Goal: Participate in discussion: Engage in conversation with other users on a specific topic

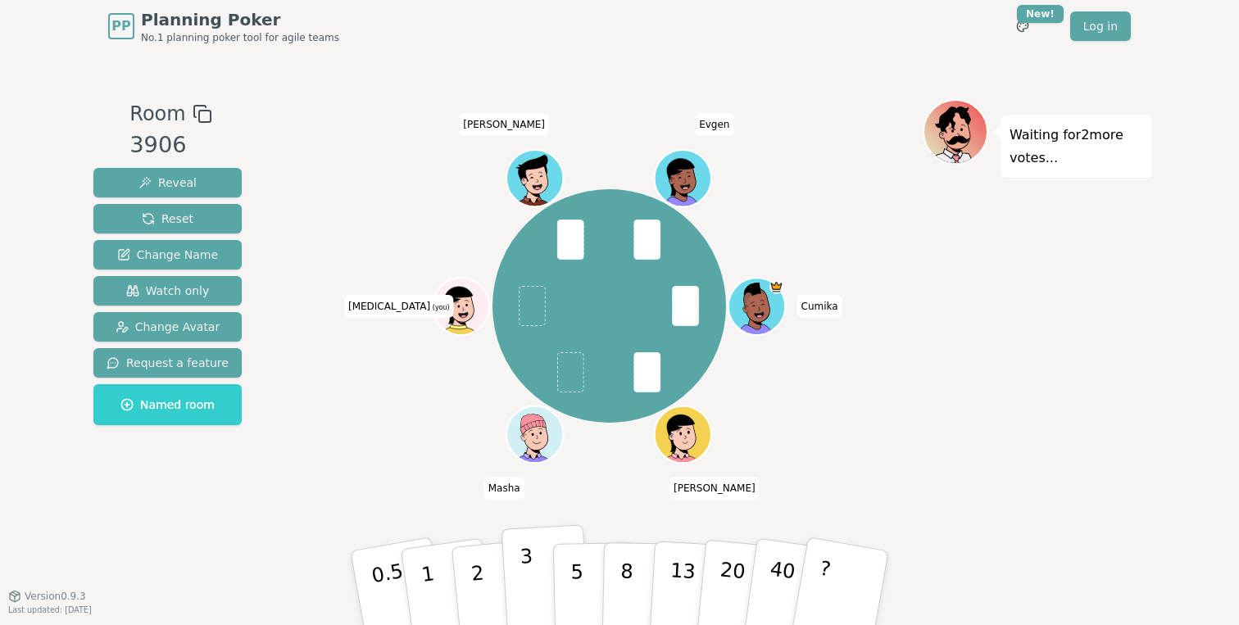
click at [520, 588] on button "3" at bounding box center [546, 589] width 89 height 128
click at [528, 570] on p "3" at bounding box center [529, 589] width 18 height 89
click at [556, 436] on div "Room 3906 Reveal Reset Change Name Watch only Change Avatar Request a feature N…" at bounding box center [619, 324] width 1065 height 451
click at [524, 543] on button "3" at bounding box center [546, 589] width 89 height 128
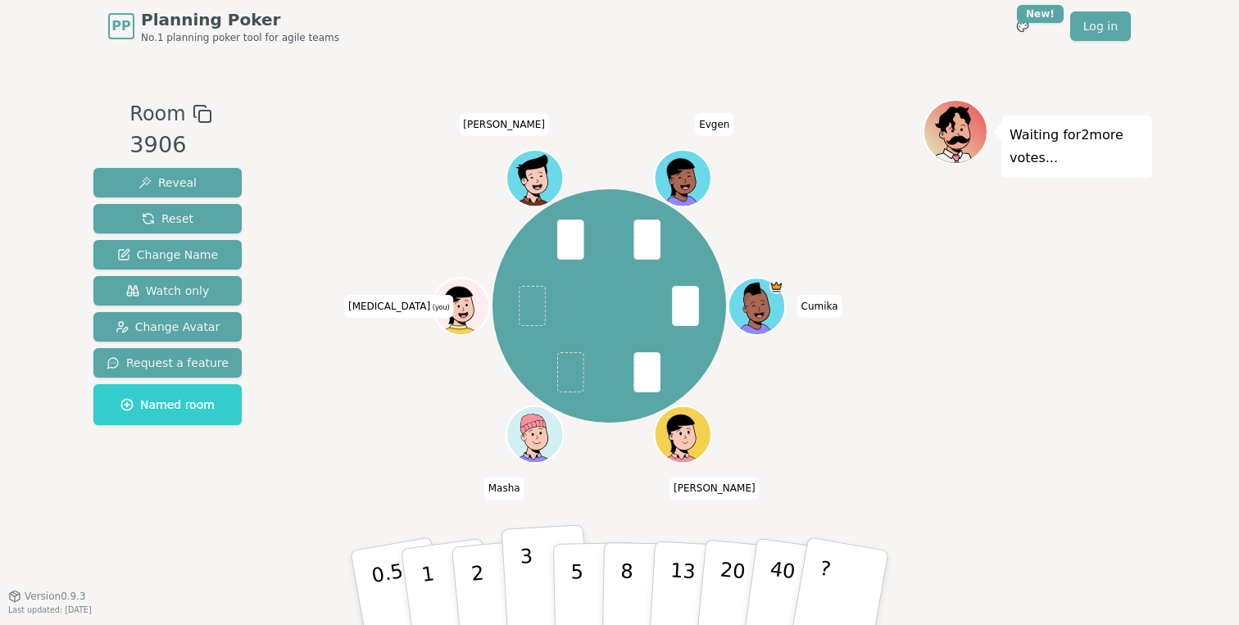
click at [531, 579] on p "3" at bounding box center [529, 589] width 18 height 89
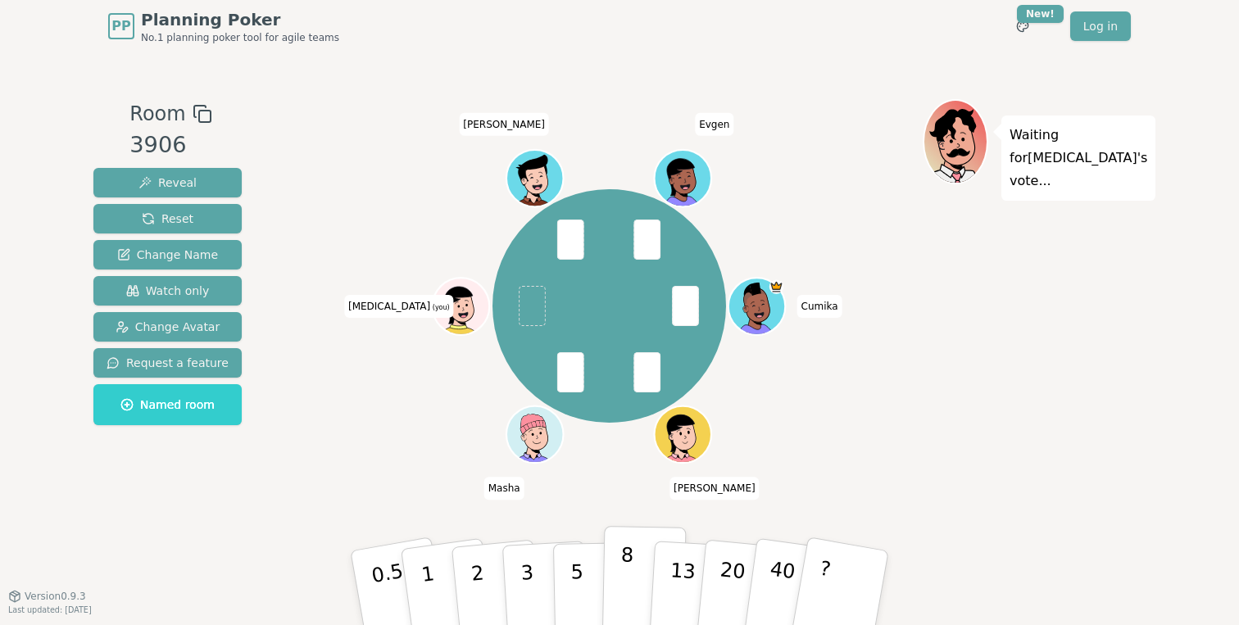
click at [630, 569] on p "8" at bounding box center [627, 587] width 14 height 89
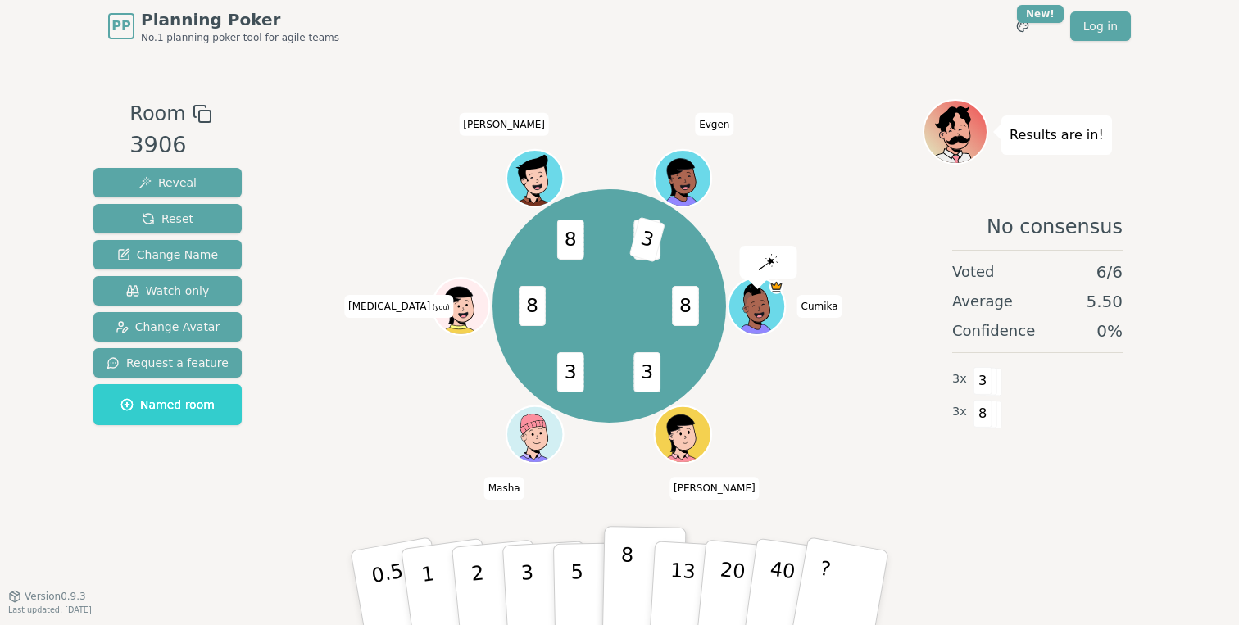
click at [629, 605] on p "8" at bounding box center [627, 587] width 14 height 89
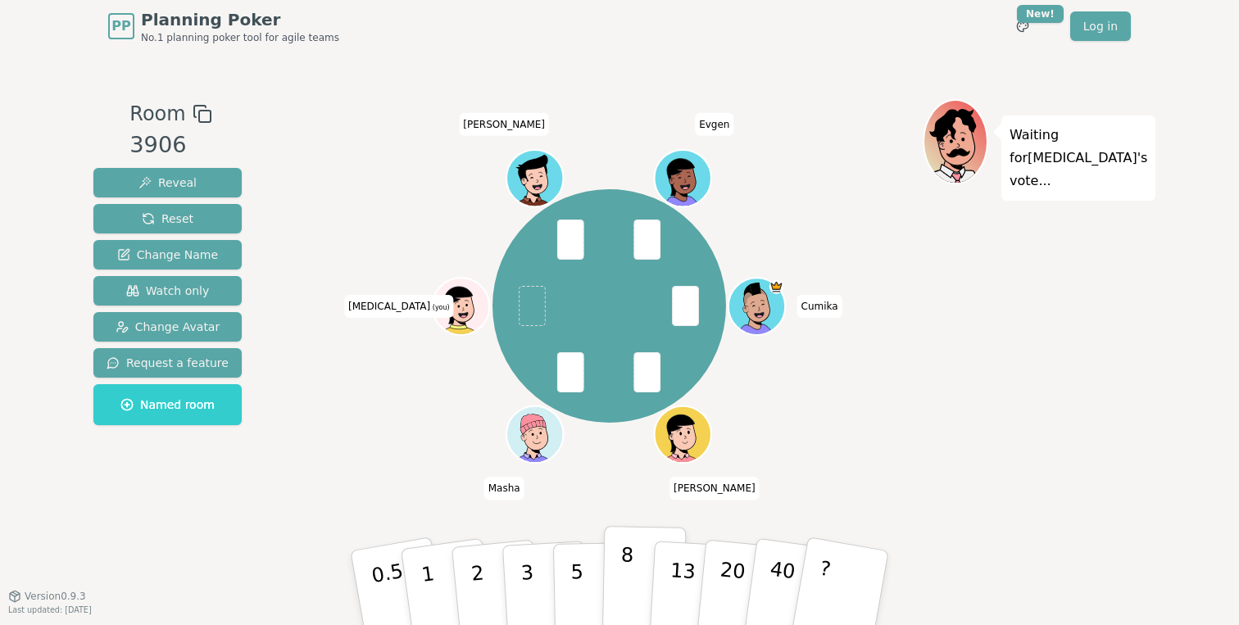
click at [617, 574] on button "8" at bounding box center [644, 588] width 84 height 125
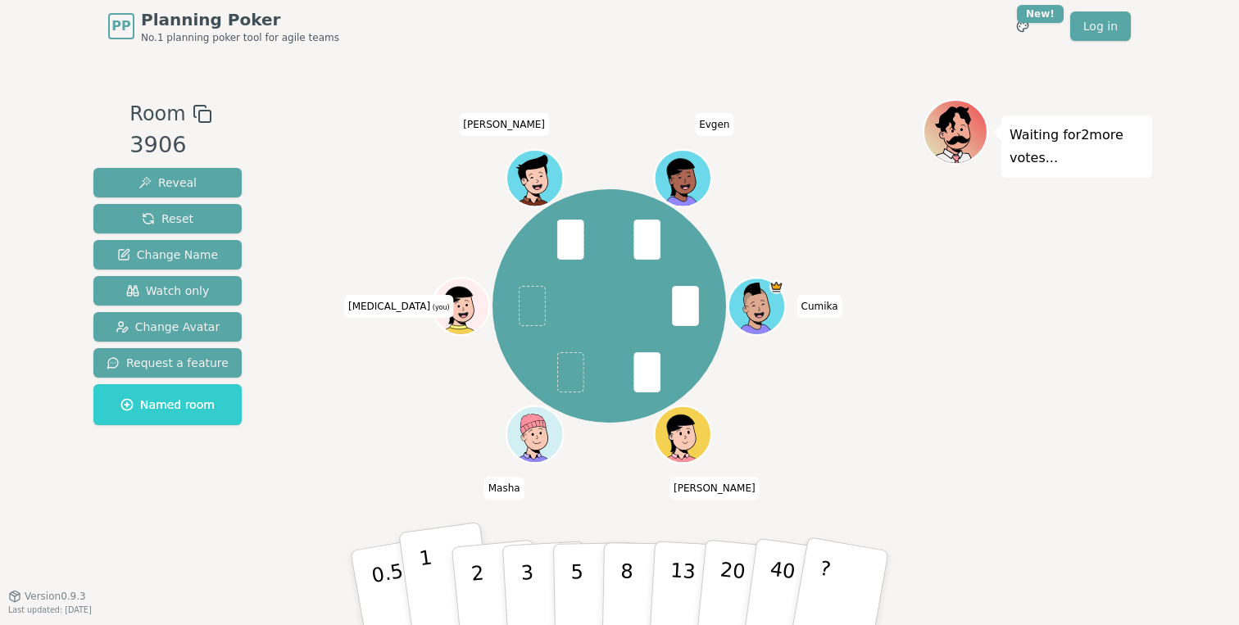
click at [436, 585] on button "1" at bounding box center [447, 588] width 98 height 133
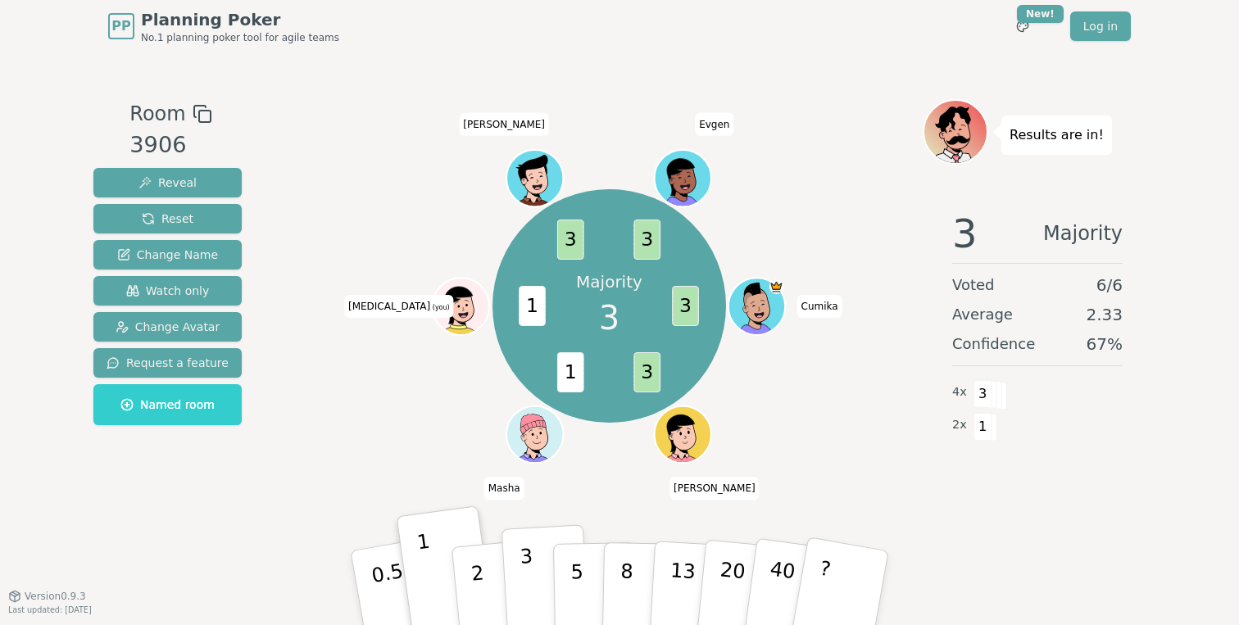
click at [527, 583] on p "3" at bounding box center [529, 589] width 18 height 89
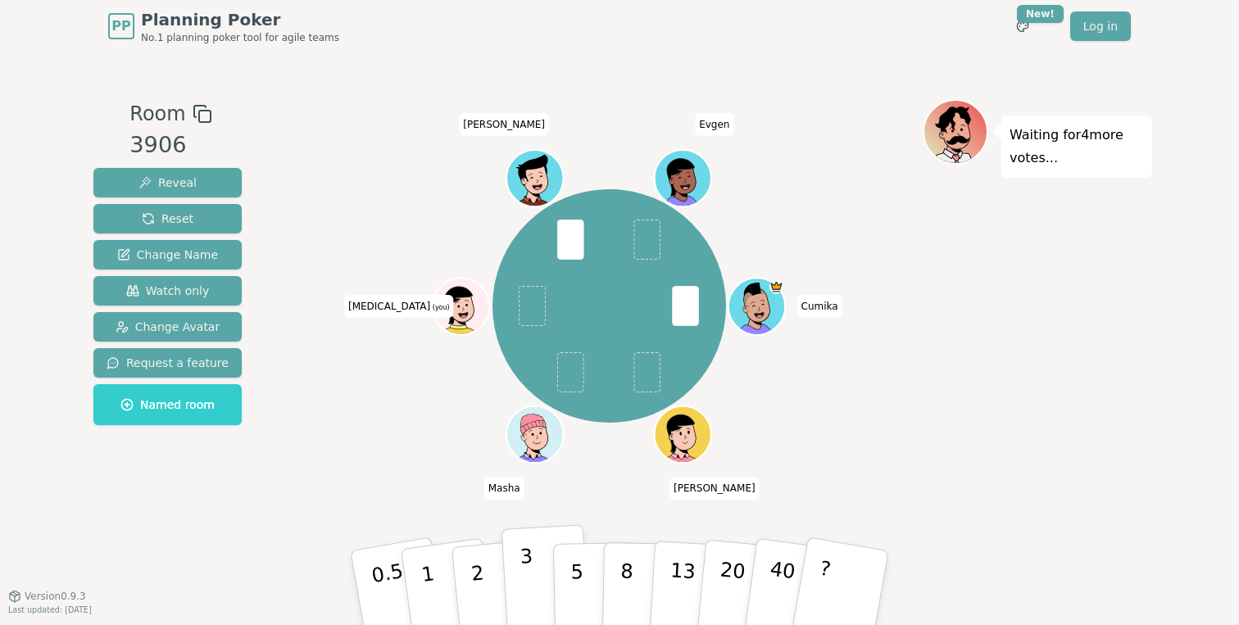
click at [530, 558] on p "3" at bounding box center [529, 589] width 18 height 89
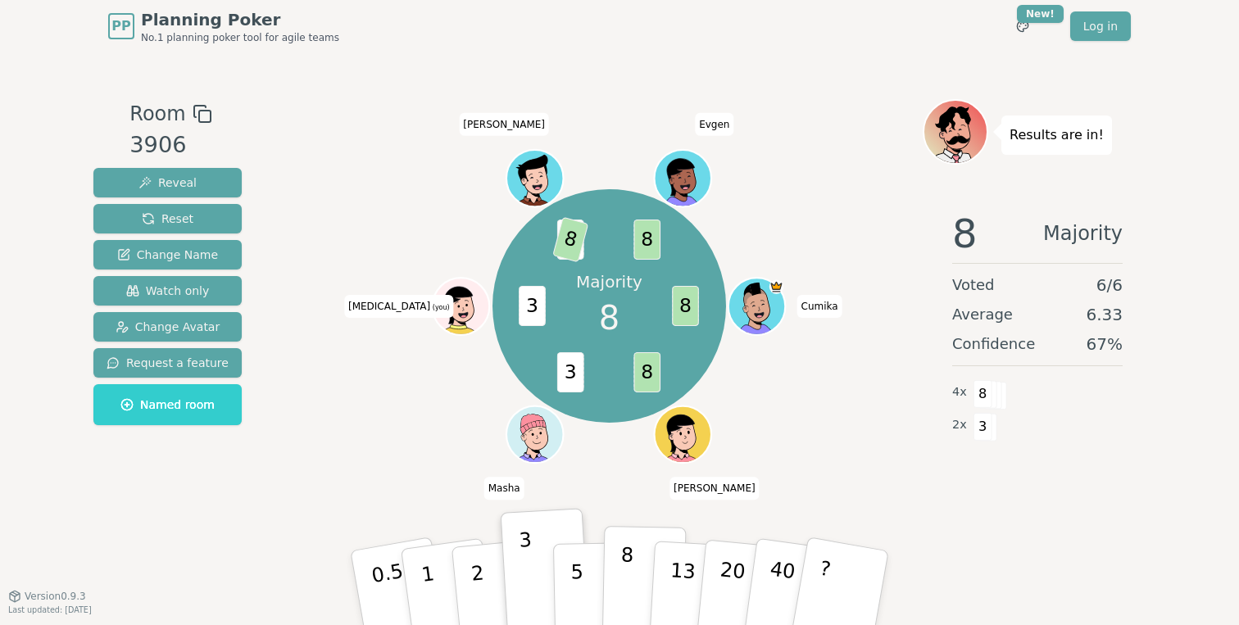
click at [612, 574] on button "8" at bounding box center [644, 588] width 84 height 125
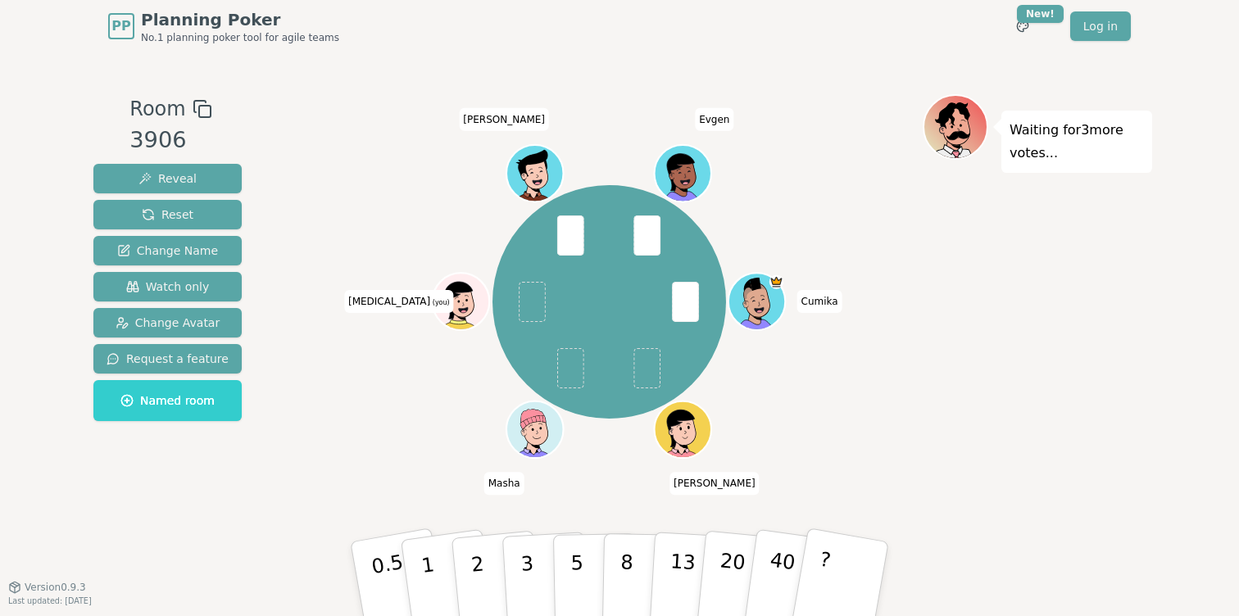
drag, startPoint x: 538, startPoint y: 575, endPoint x: 614, endPoint y: 455, distance: 142.6
click at [614, 456] on div "Room 3906 Reveal Reset Change Name Watch only Change Avatar Request a feature N…" at bounding box center [619, 319] width 1065 height 451
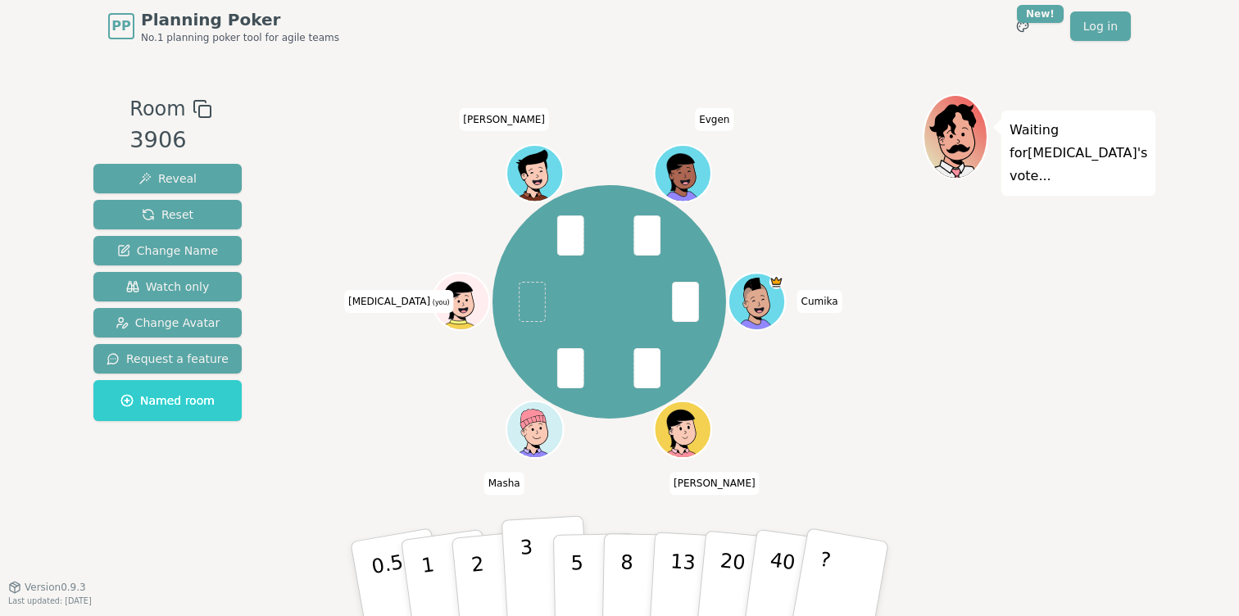
click at [543, 563] on button "3" at bounding box center [546, 580] width 89 height 128
